Goal: Check status

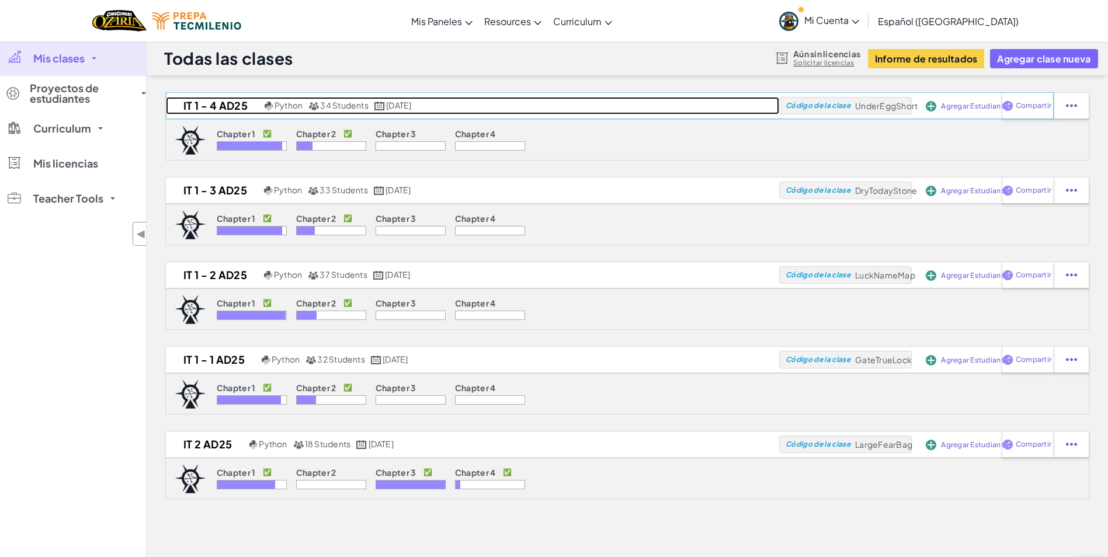
click at [215, 97] on h2 "IT 1 - 4 AD25" at bounding box center [214, 106] width 96 height 18
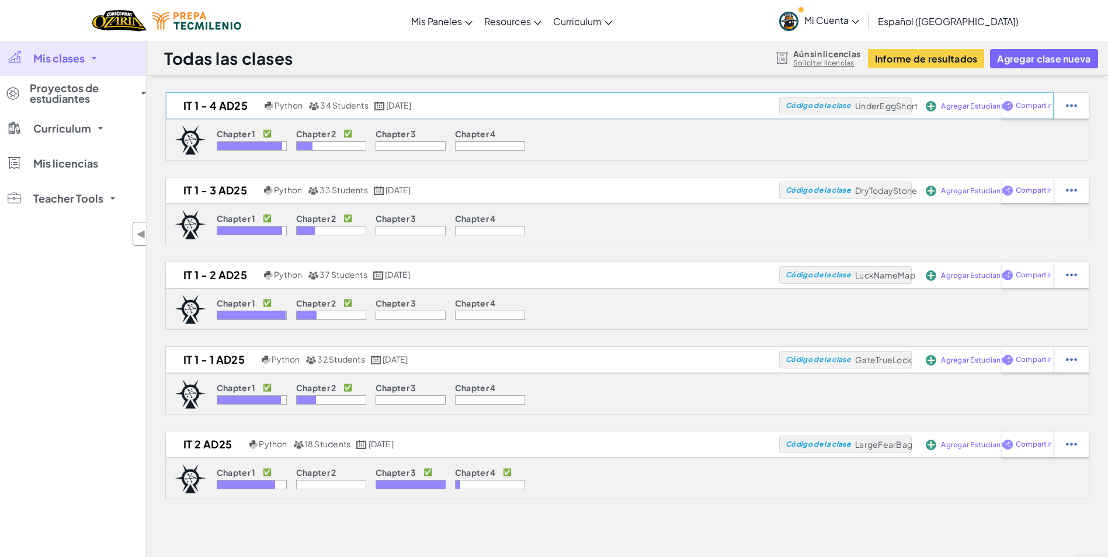
select select "Progress (High to Low)"
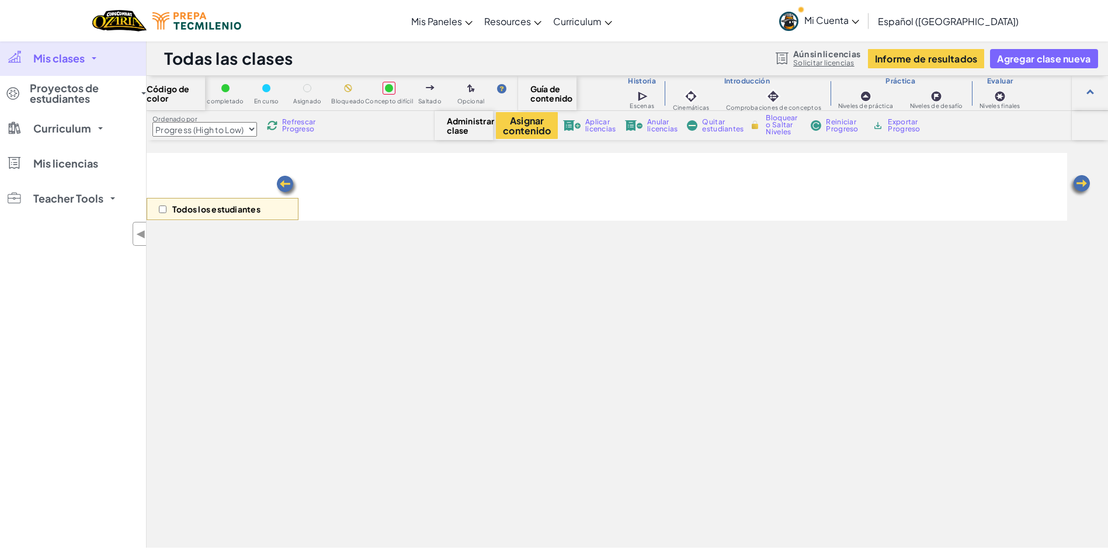
select select "5d8a57abe8919b28d5113af1"
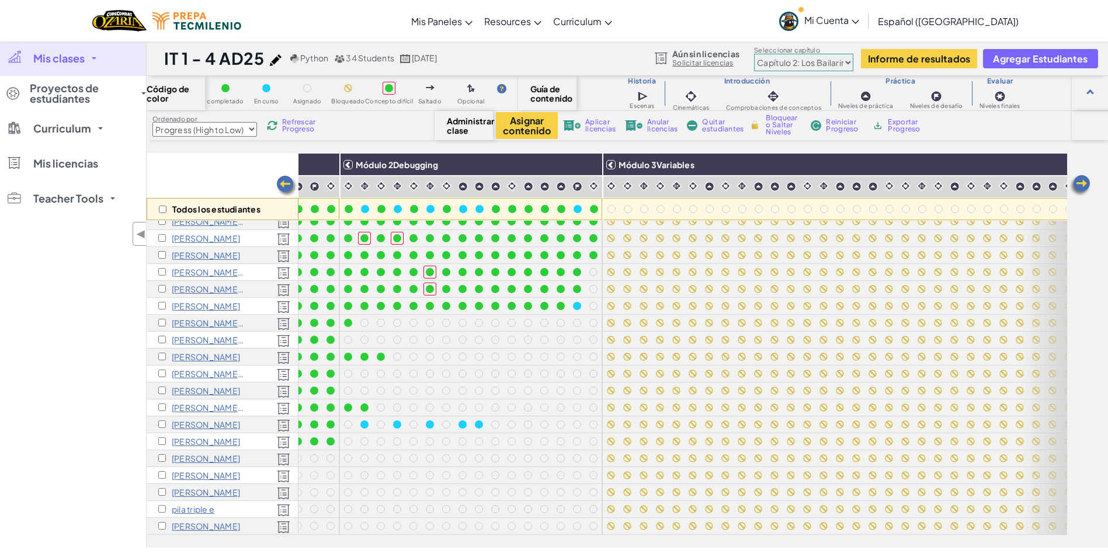
scroll to position [272, 256]
